Goal: Information Seeking & Learning: Learn about a topic

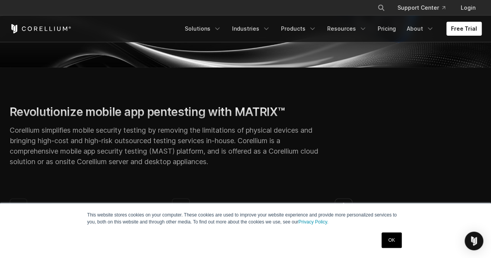
scroll to position [236, 0]
click at [395, 29] on link "Pricing" at bounding box center [387, 29] width 28 height 14
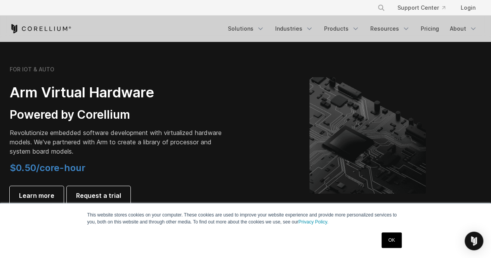
scroll to position [902, 0]
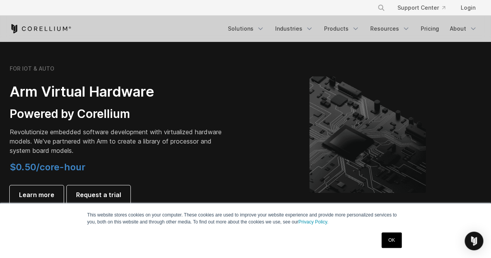
click at [33, 101] on div "FOR IOT & AUTO Arm Virtual Hardware Powered by Corellium Revolutionize embedded…" at bounding box center [118, 134] width 217 height 139
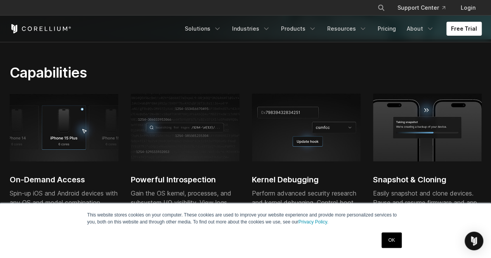
scroll to position [236, 0]
